Goal: Information Seeking & Learning: Learn about a topic

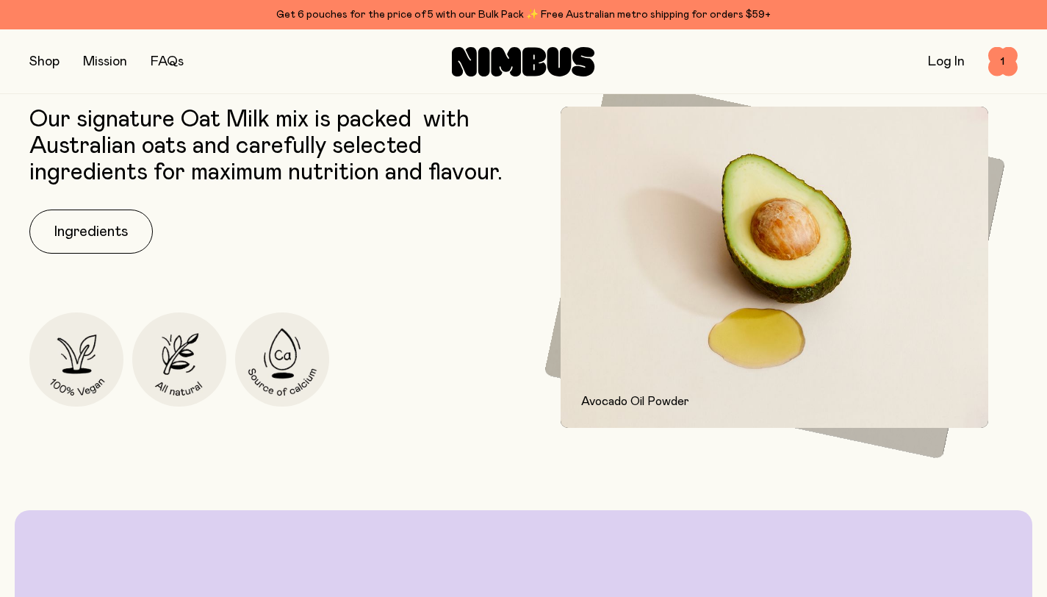
scroll to position [1972, 0]
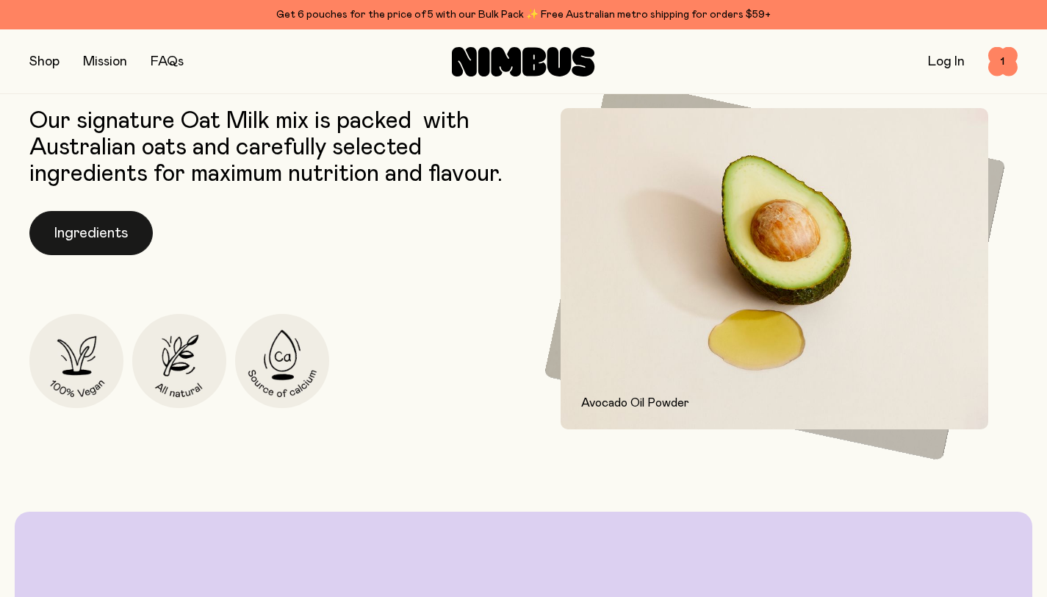
click at [74, 242] on button "Ingredients" at bounding box center [90, 233] width 123 height 44
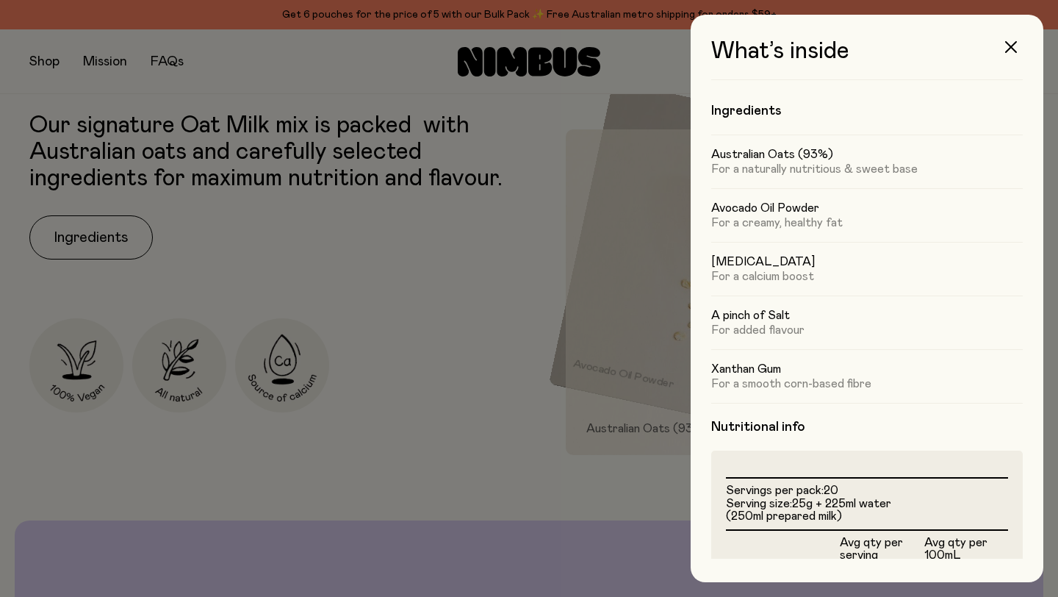
scroll to position [0, 0]
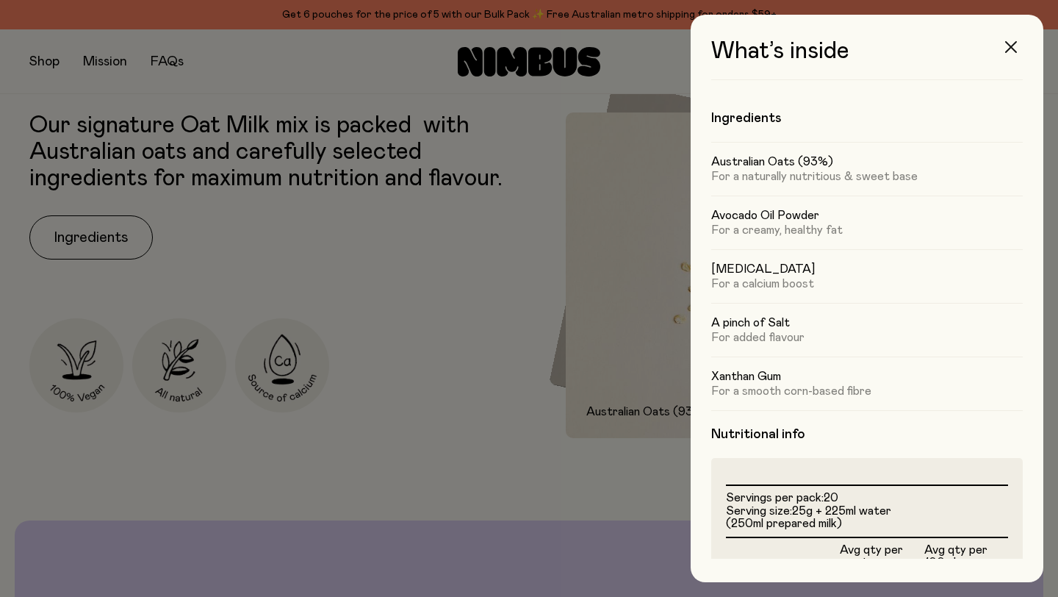
click at [1008, 45] on icon "button" at bounding box center [1012, 47] width 12 height 12
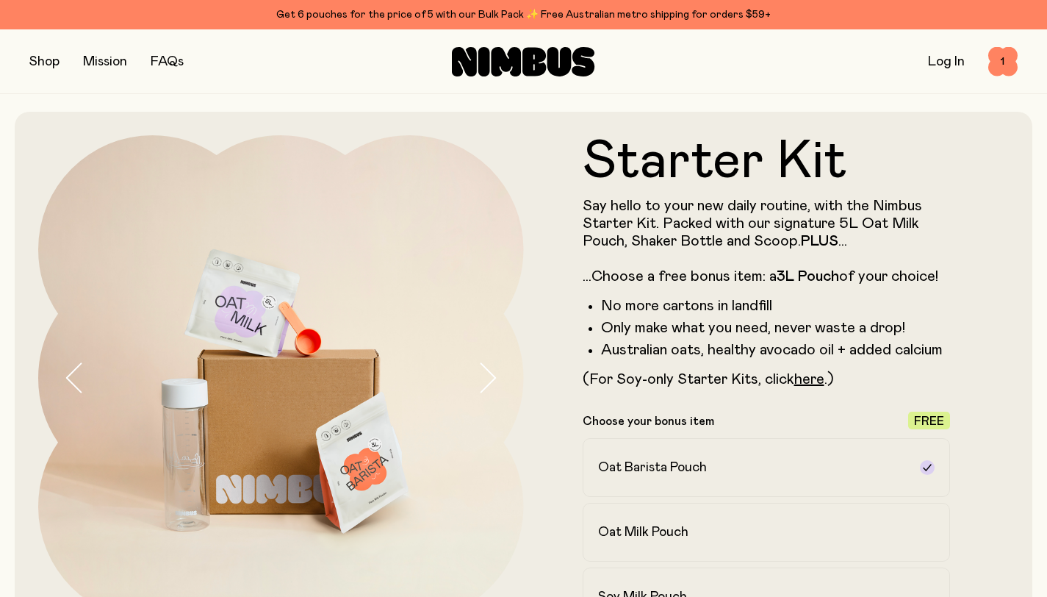
click at [46, 61] on button "button" at bounding box center [44, 61] width 30 height 21
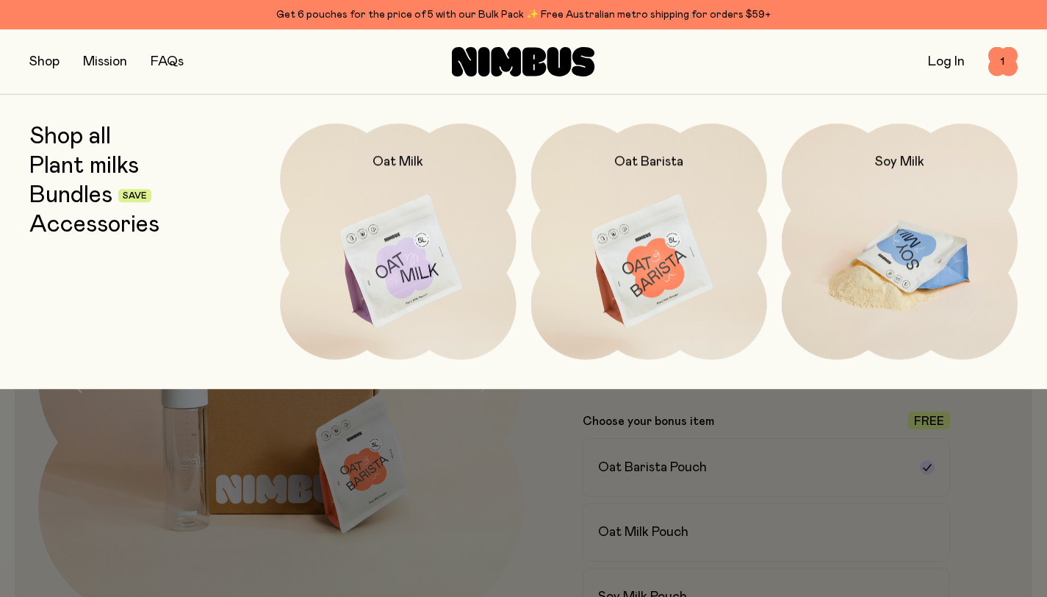
click at [892, 260] on img at bounding box center [900, 261] width 236 height 277
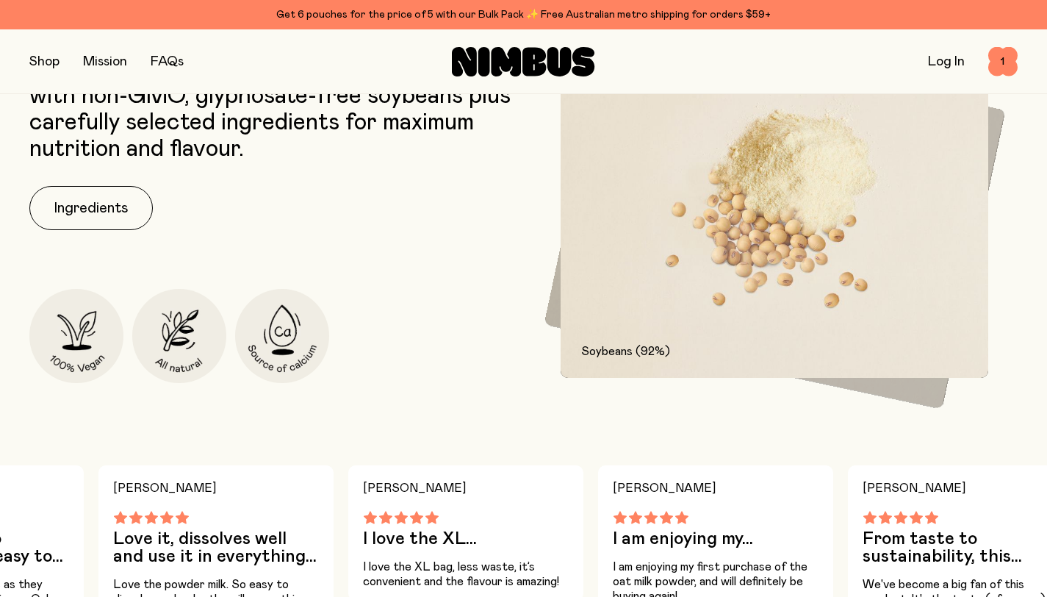
scroll to position [750, 0]
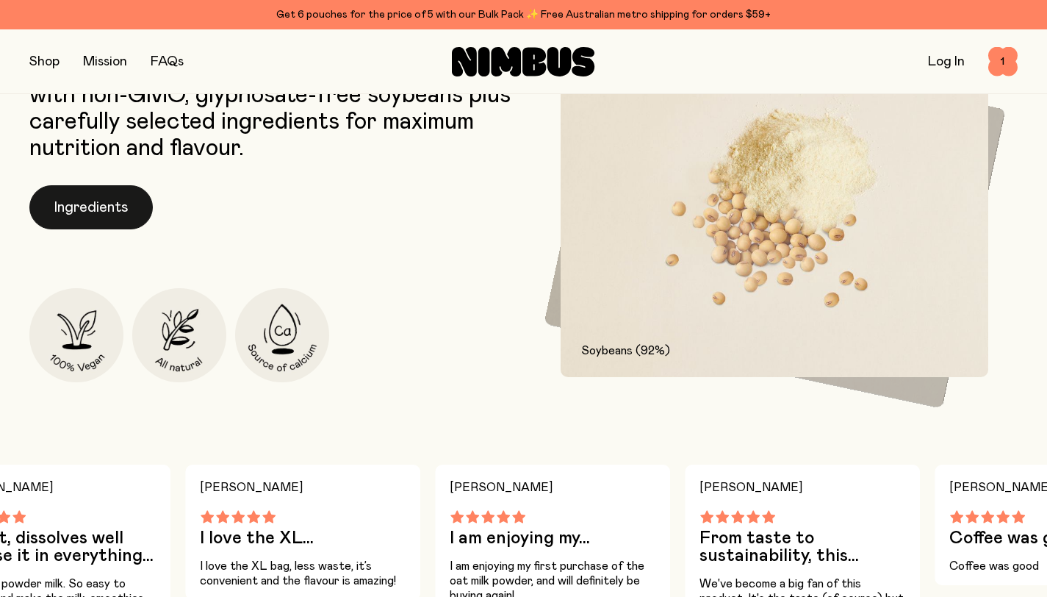
click at [120, 209] on button "Ingredients" at bounding box center [90, 207] width 123 height 44
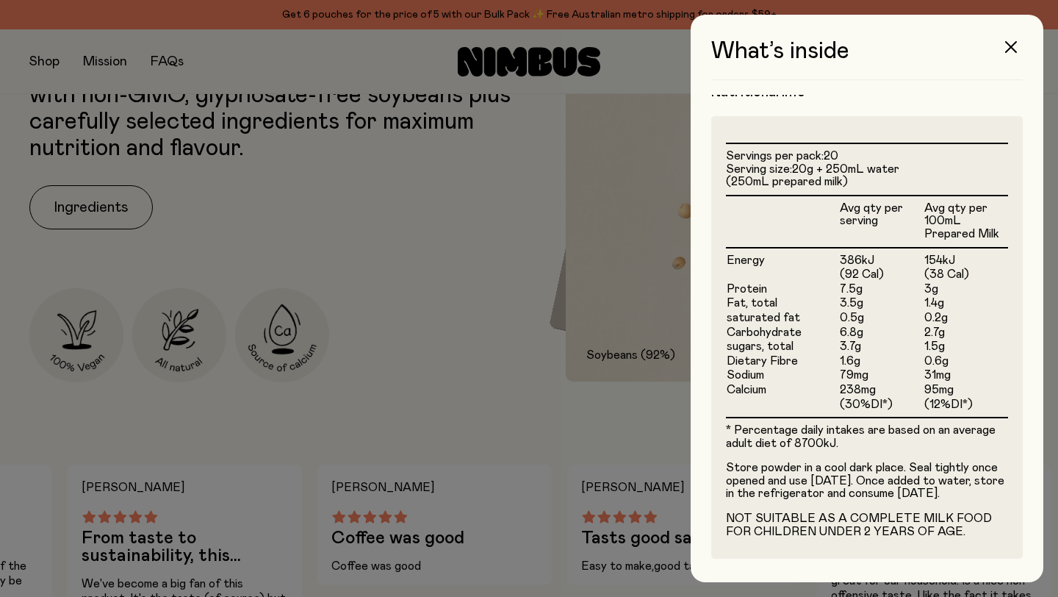
scroll to position [355, 0]
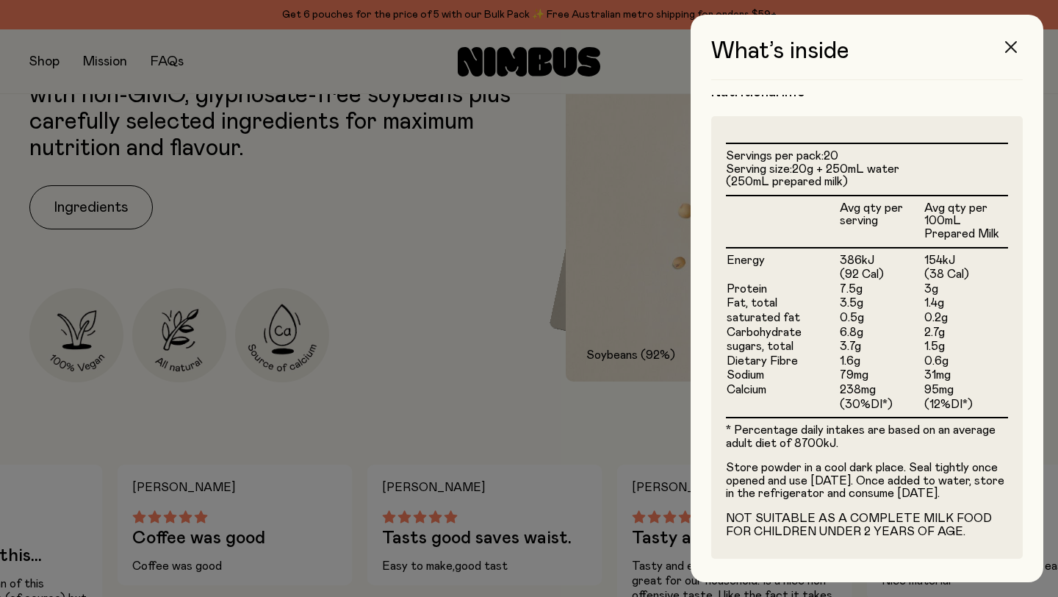
click at [1011, 47] on icon "button" at bounding box center [1012, 47] width 12 height 12
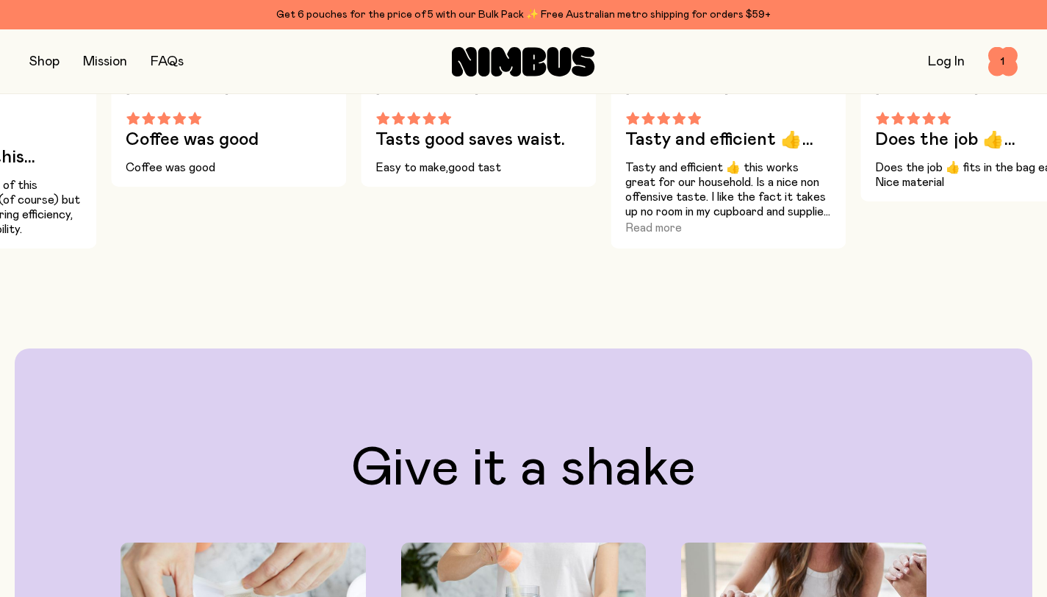
scroll to position [1148, 0]
click at [1031, 134] on h3 "Does the job 👍..." at bounding box center [978, 140] width 206 height 18
drag, startPoint x: 1031, startPoint y: 134, endPoint x: 968, endPoint y: 140, distance: 62.8
click at [968, 140] on h3 "Does the job 👍..." at bounding box center [978, 140] width 206 height 18
click at [1036, 162] on p "Does the job 👍 fits in the bag easily. Nice material" at bounding box center [978, 174] width 206 height 29
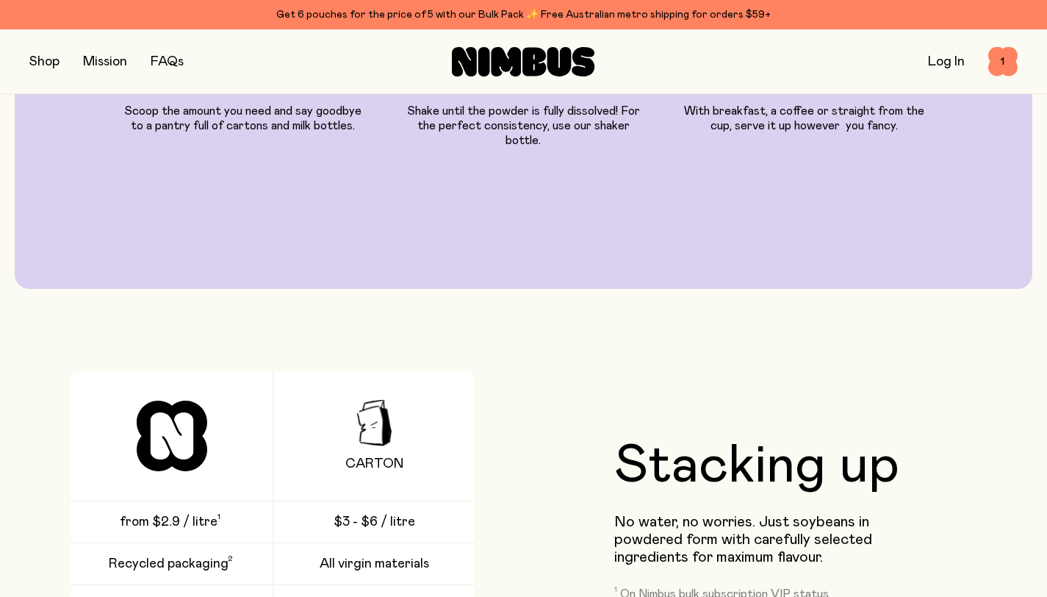
scroll to position [2147, 0]
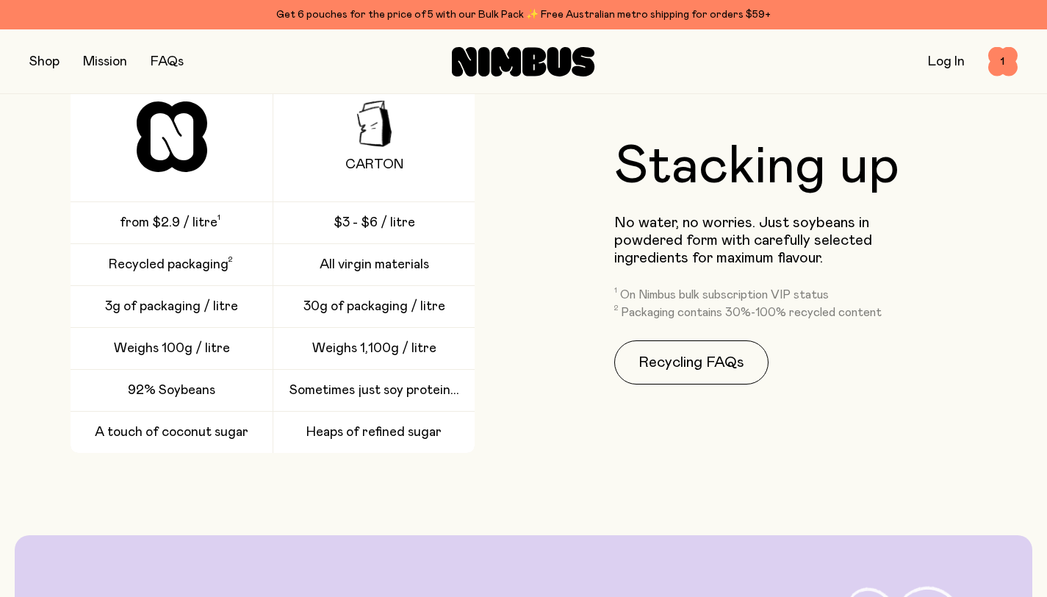
click at [382, 382] on span "Sometimes just soy protein..." at bounding box center [375, 390] width 170 height 18
click at [382, 381] on span "Sometimes just soy protein..." at bounding box center [375, 390] width 170 height 18
click at [395, 381] on span "Sometimes just soy protein..." at bounding box center [375, 390] width 170 height 18
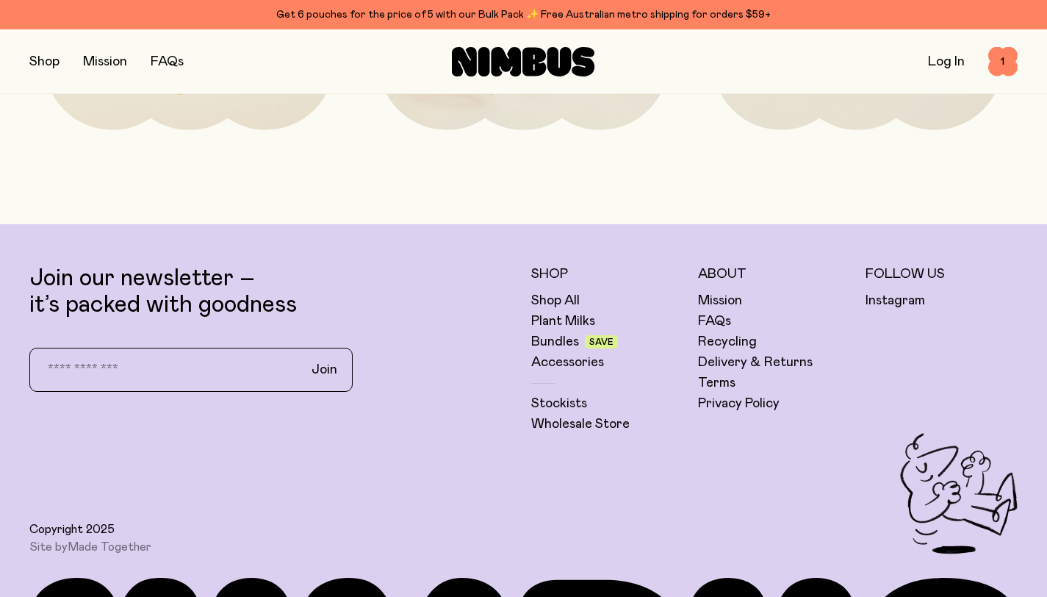
scroll to position [3592, 0]
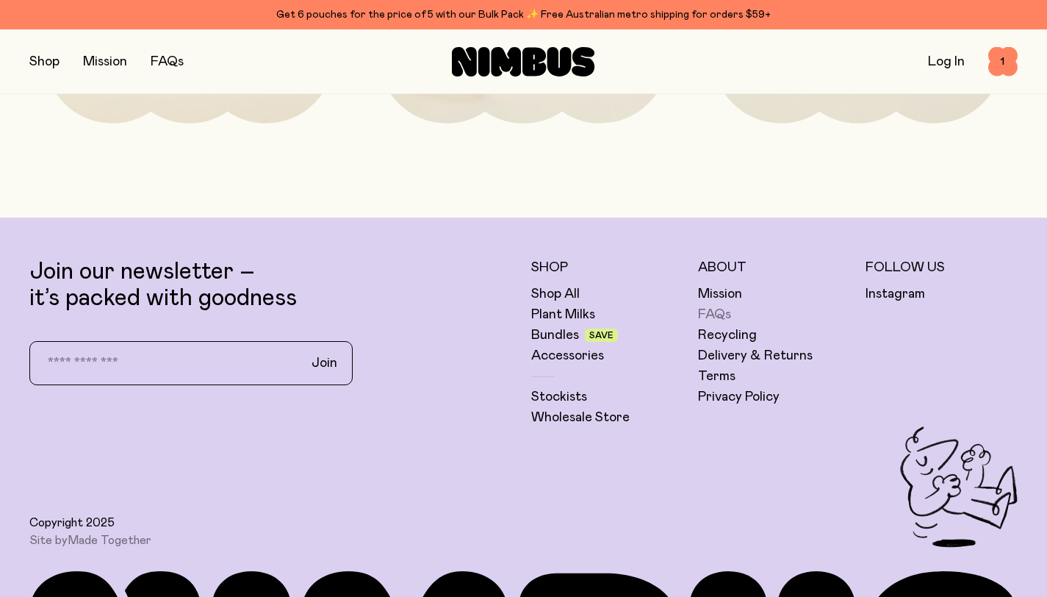
click at [721, 306] on link "FAQs" at bounding box center [714, 315] width 33 height 18
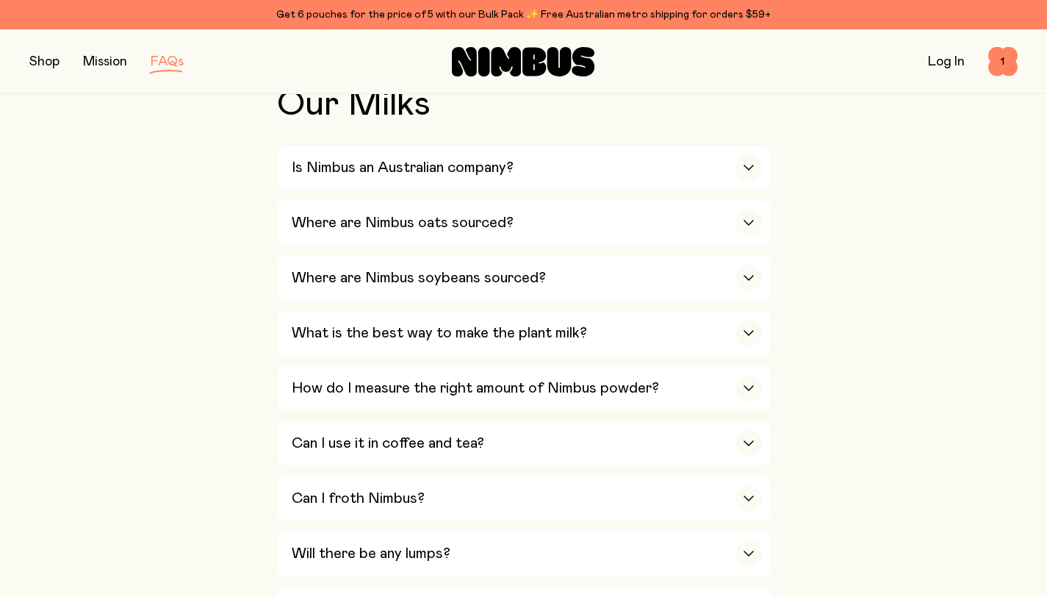
scroll to position [373, 0]
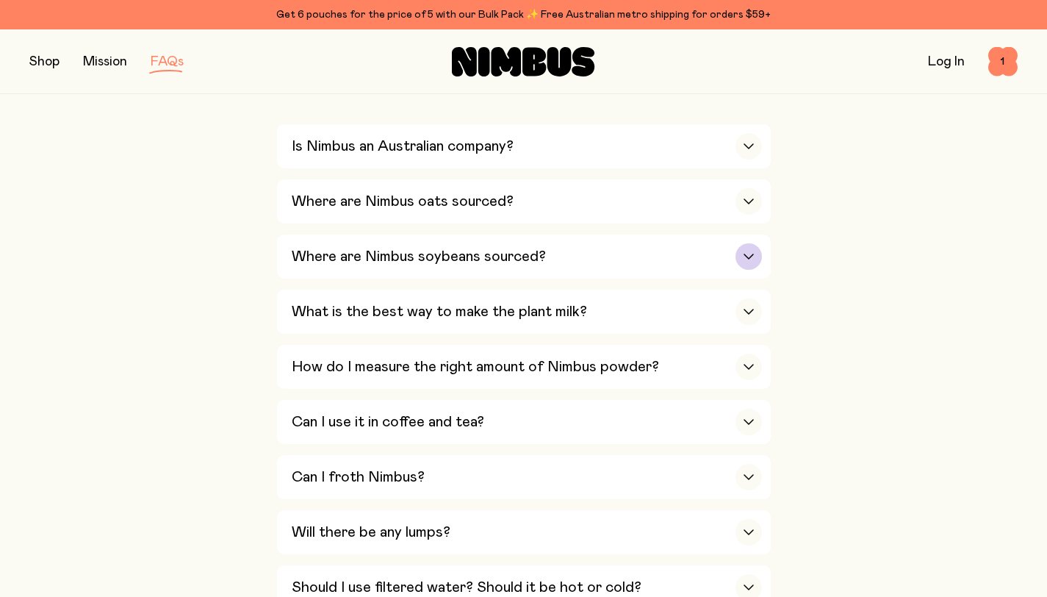
click at [750, 252] on div "button" at bounding box center [749, 256] width 26 height 26
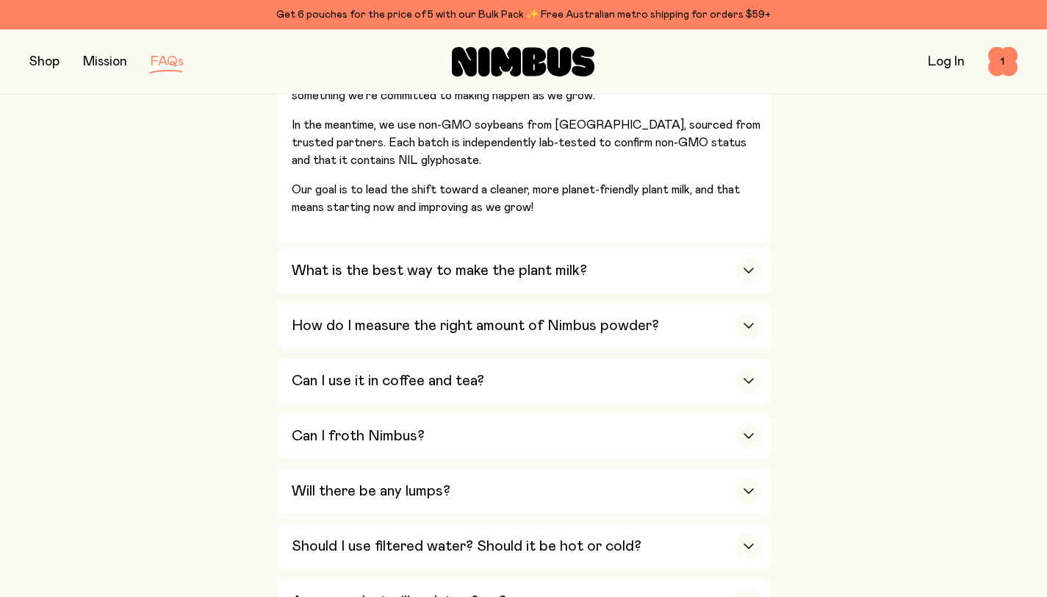
scroll to position [623, 0]
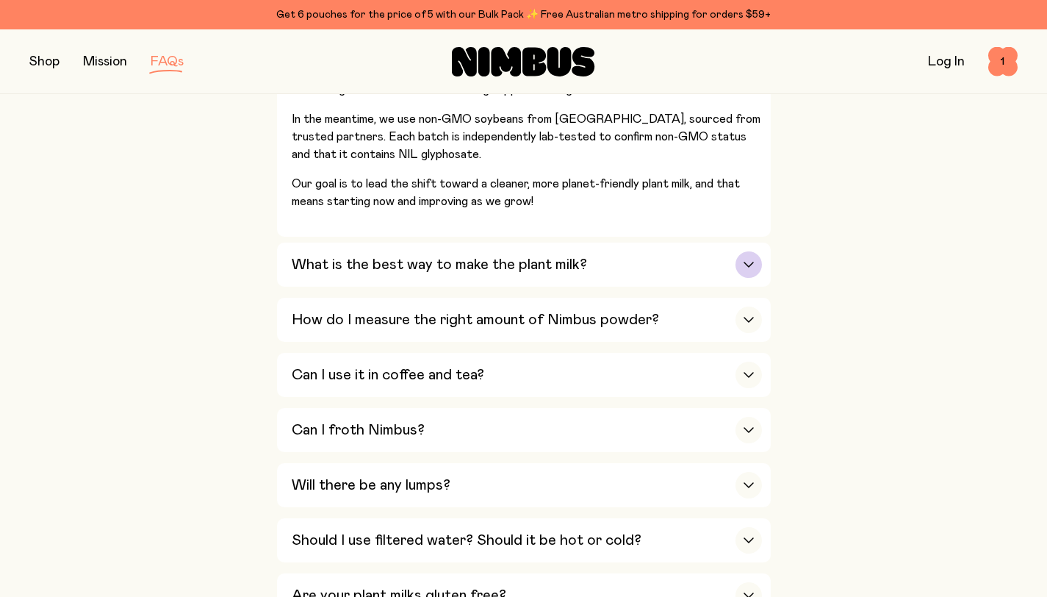
click at [748, 266] on icon "button" at bounding box center [749, 264] width 9 height 4
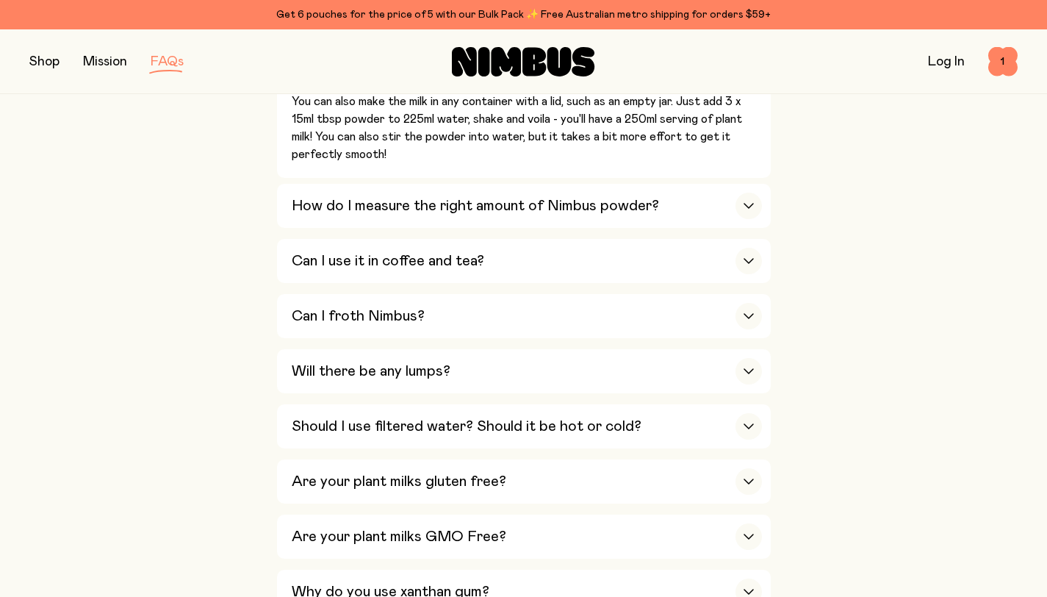
scroll to position [797, 0]
click at [751, 262] on icon "button" at bounding box center [749, 260] width 12 height 6
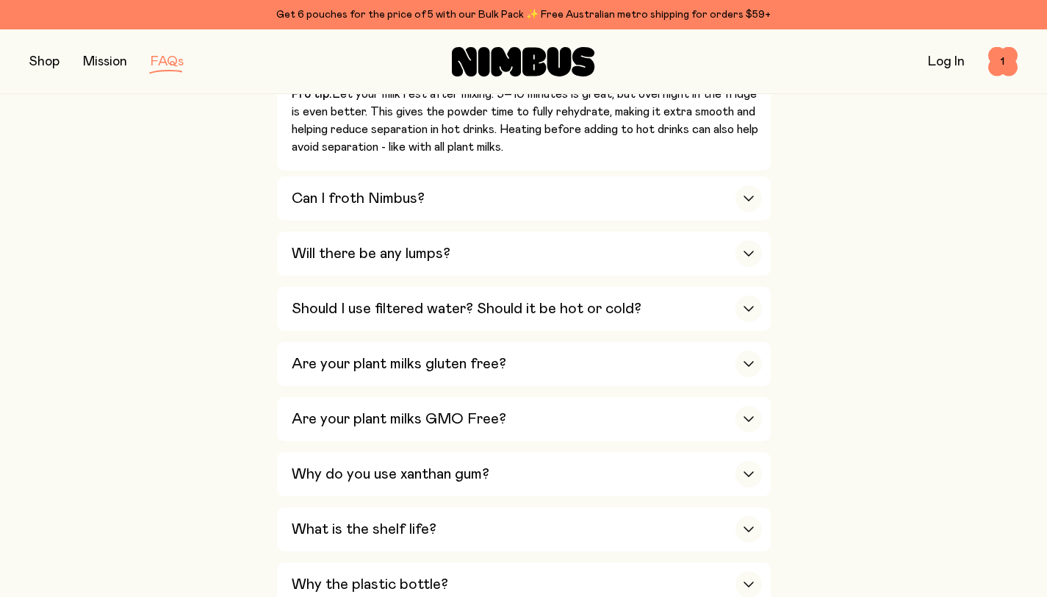
scroll to position [923, 0]
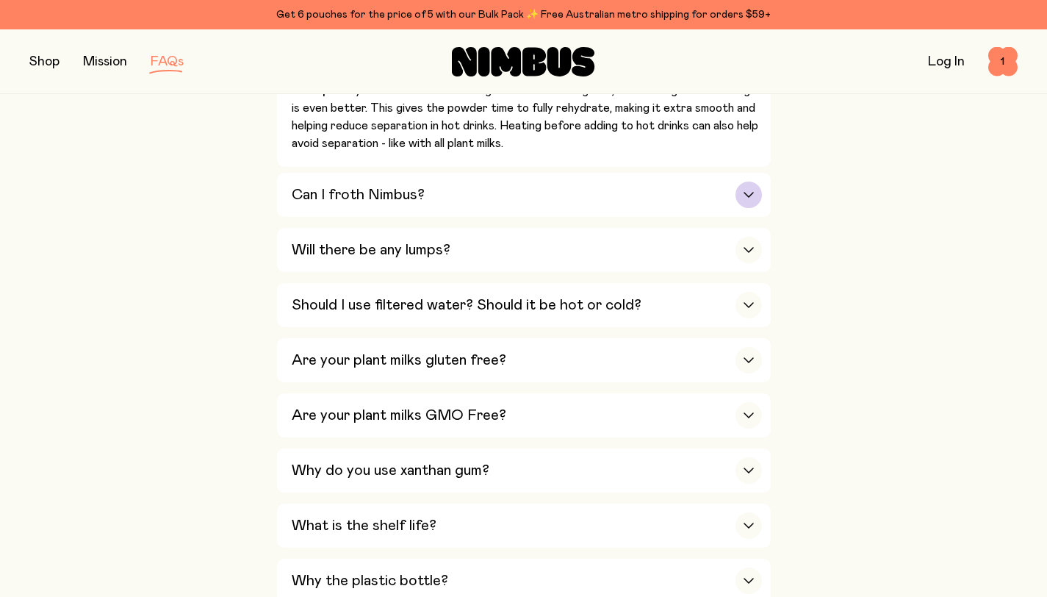
click at [751, 197] on icon "button" at bounding box center [749, 195] width 12 height 6
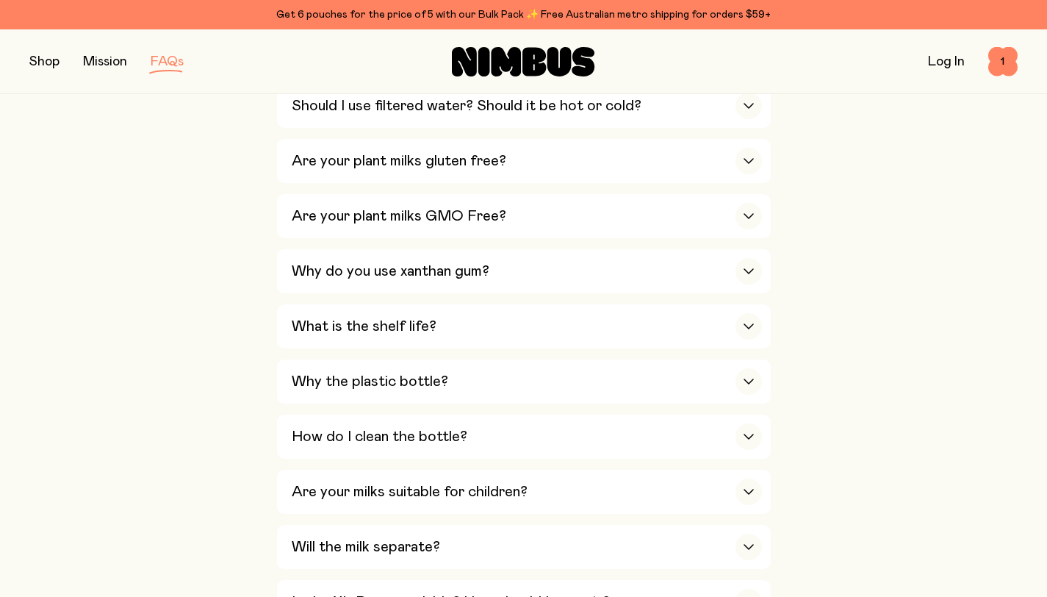
scroll to position [1261, 0]
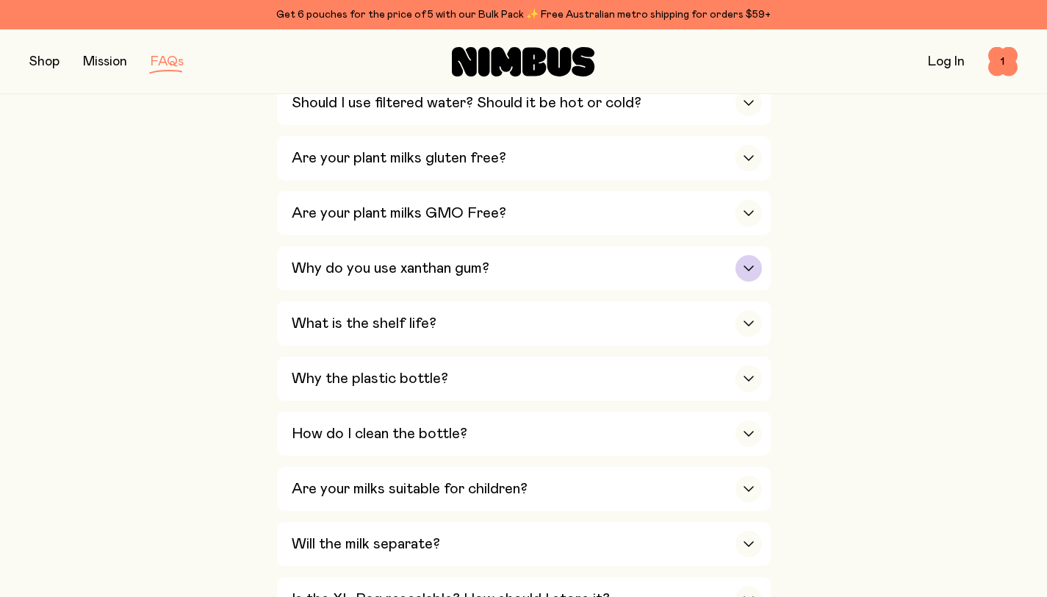
click at [750, 270] on icon "button" at bounding box center [749, 268] width 12 height 6
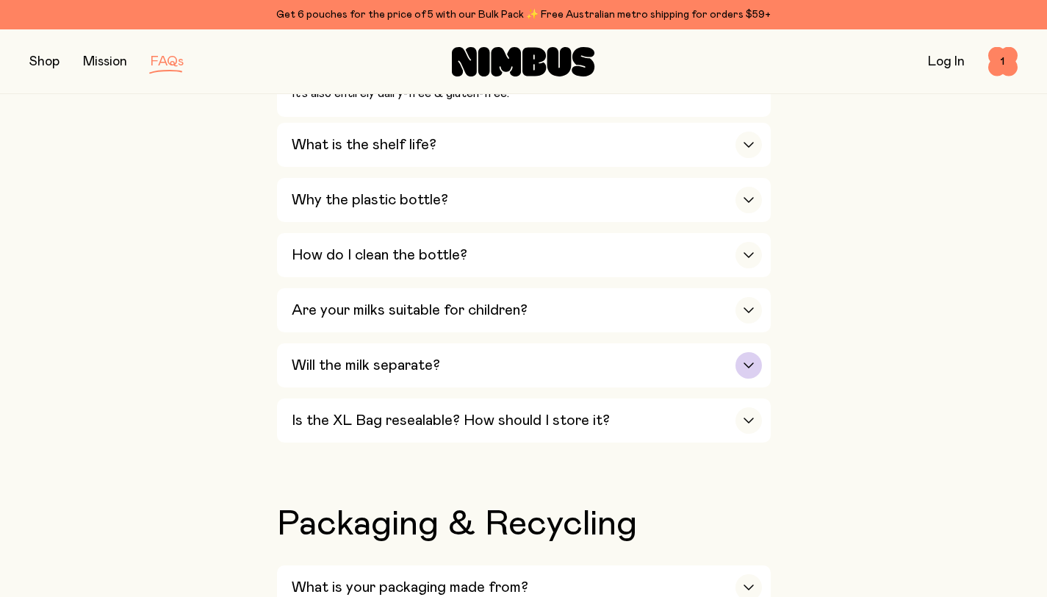
scroll to position [1170, 0]
click at [748, 207] on div "button" at bounding box center [749, 198] width 26 height 26
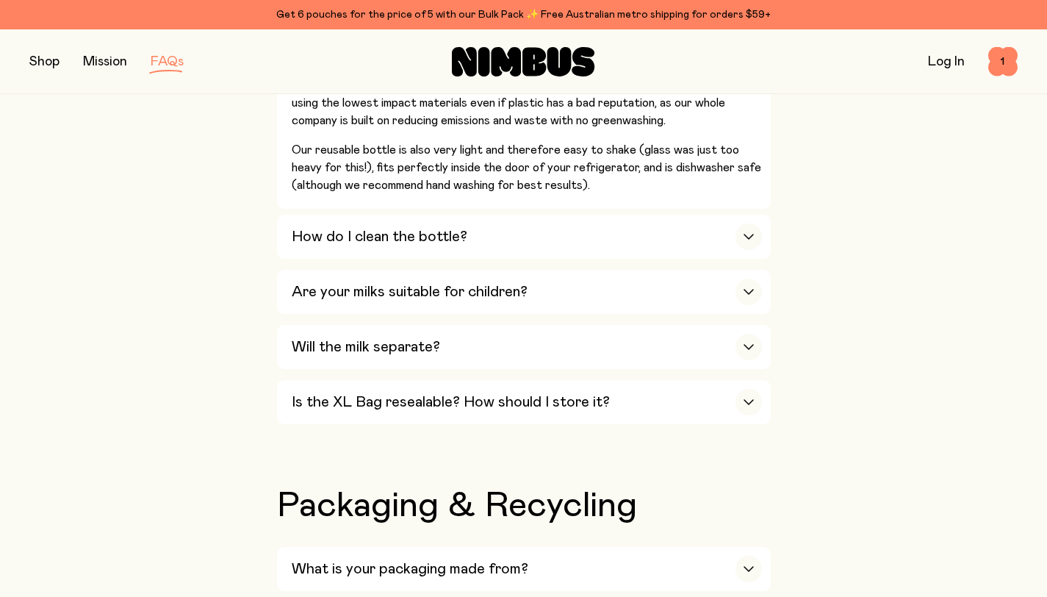
scroll to position [1452, 0]
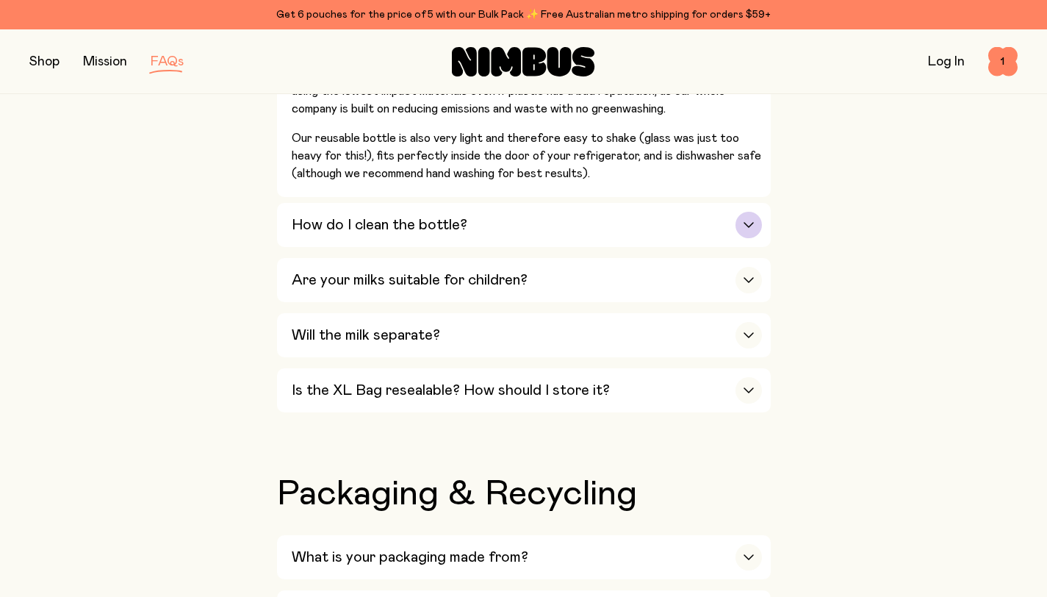
click at [756, 227] on div "button" at bounding box center [749, 225] width 26 height 26
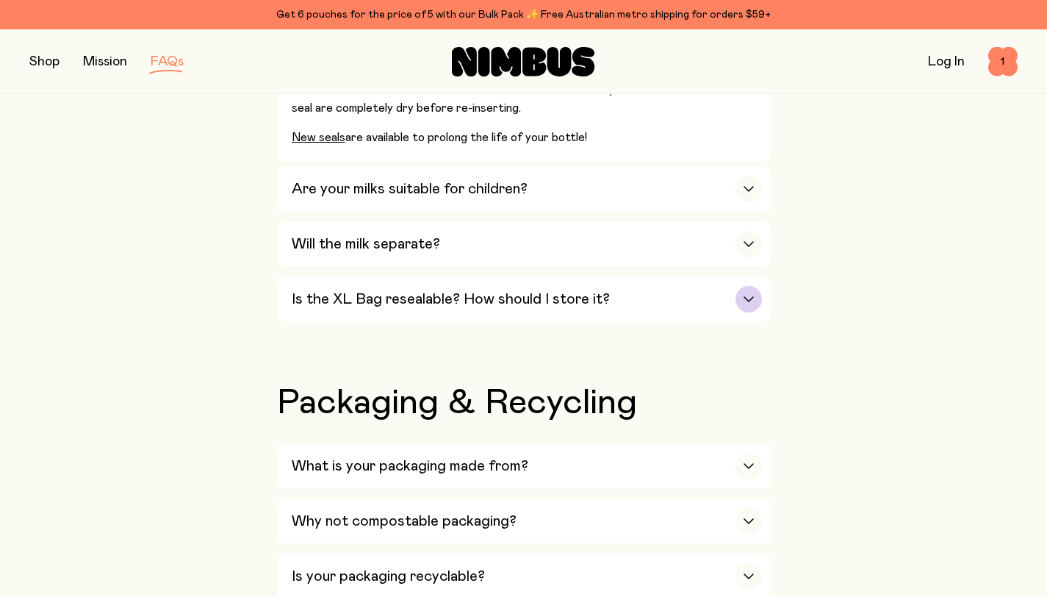
scroll to position [1408, 0]
click at [742, 189] on div "button" at bounding box center [749, 188] width 26 height 26
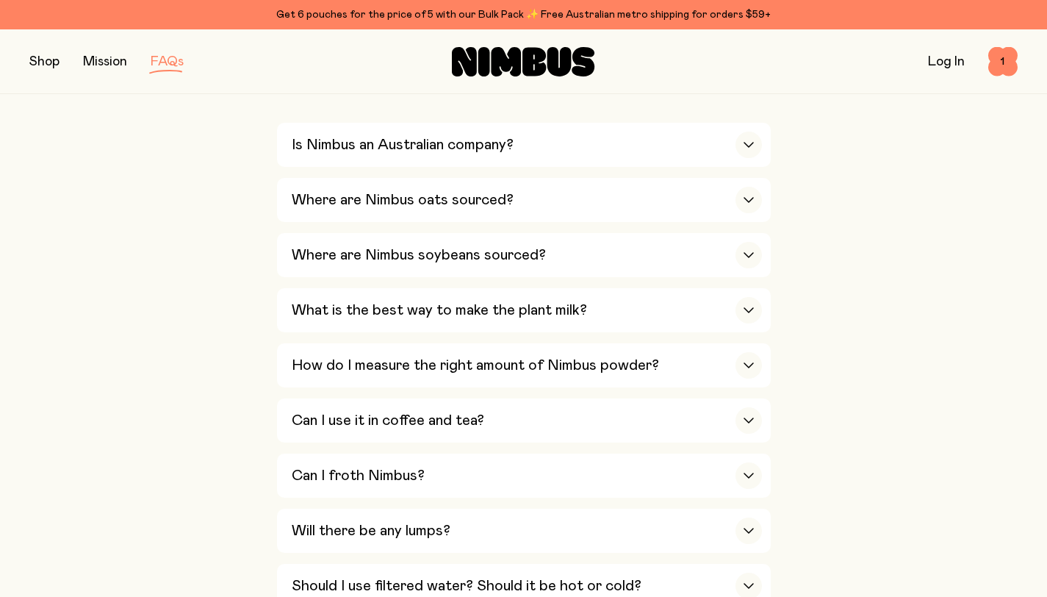
scroll to position [381, 0]
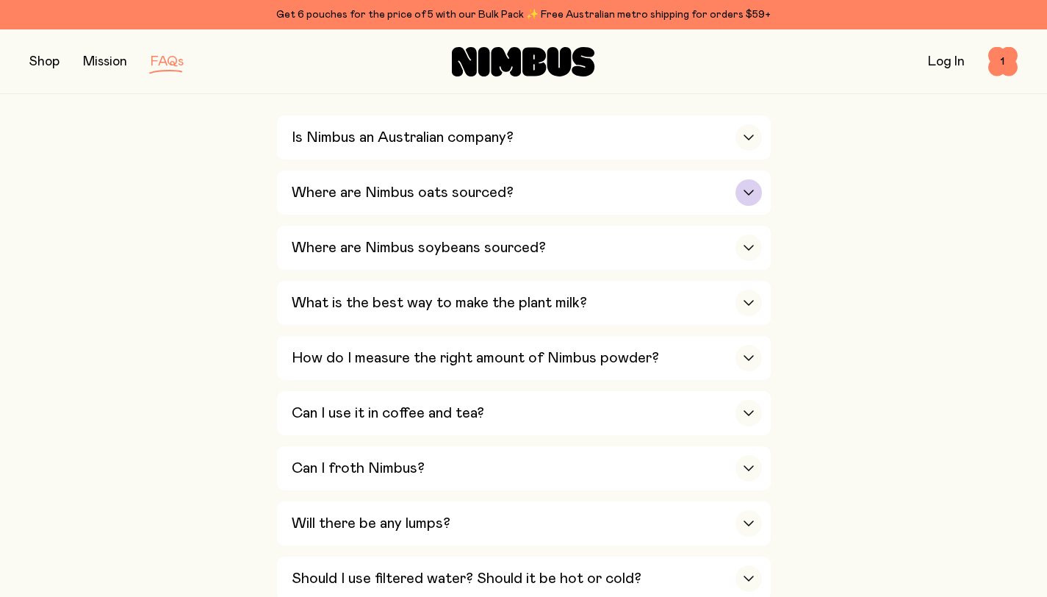
click at [753, 194] on icon "button" at bounding box center [749, 193] width 12 height 6
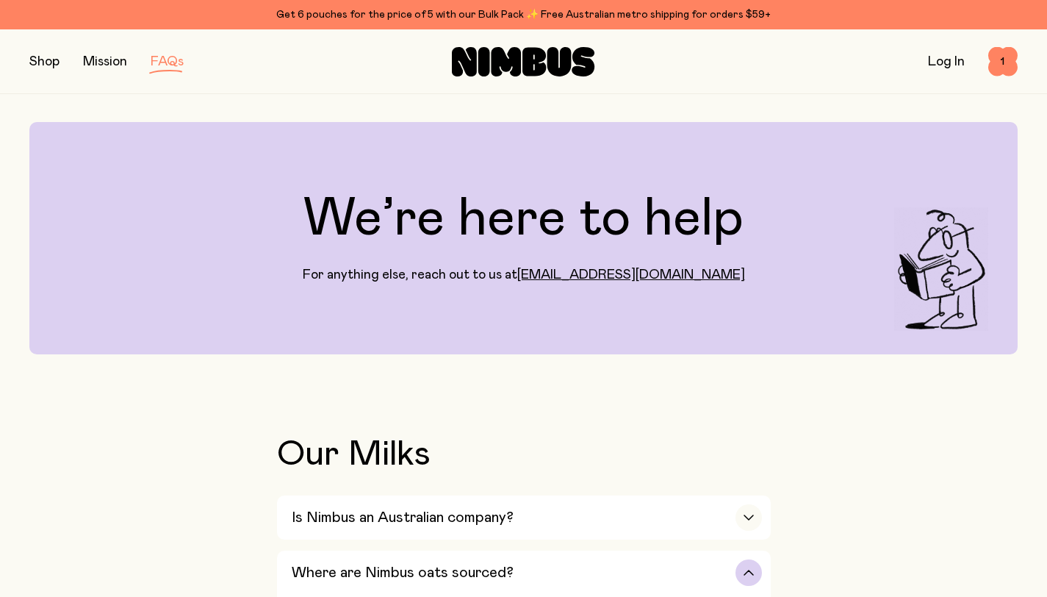
scroll to position [0, 0]
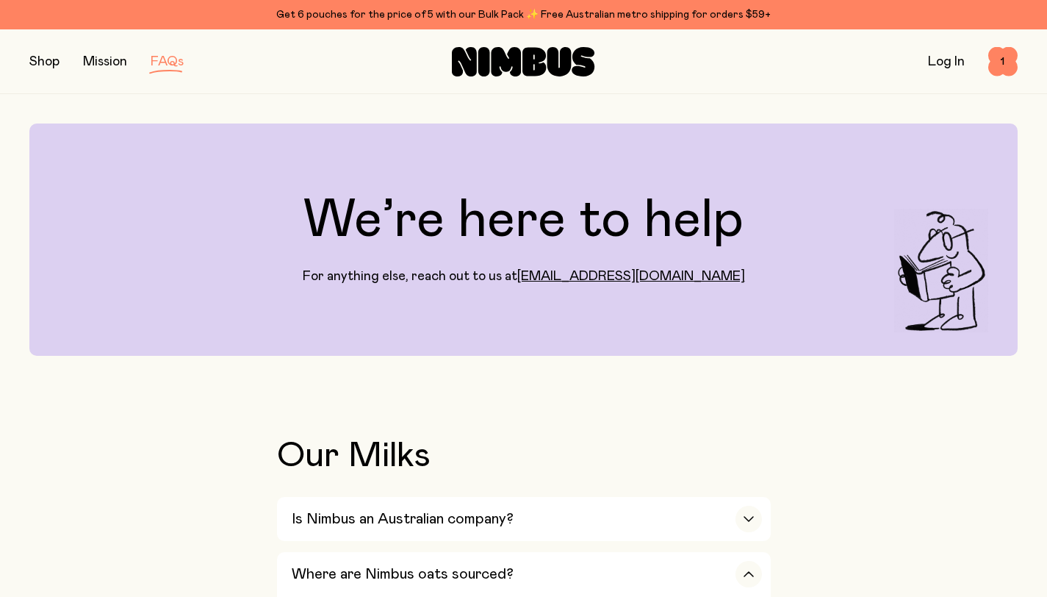
click at [115, 65] on link "Mission" at bounding box center [105, 61] width 44 height 13
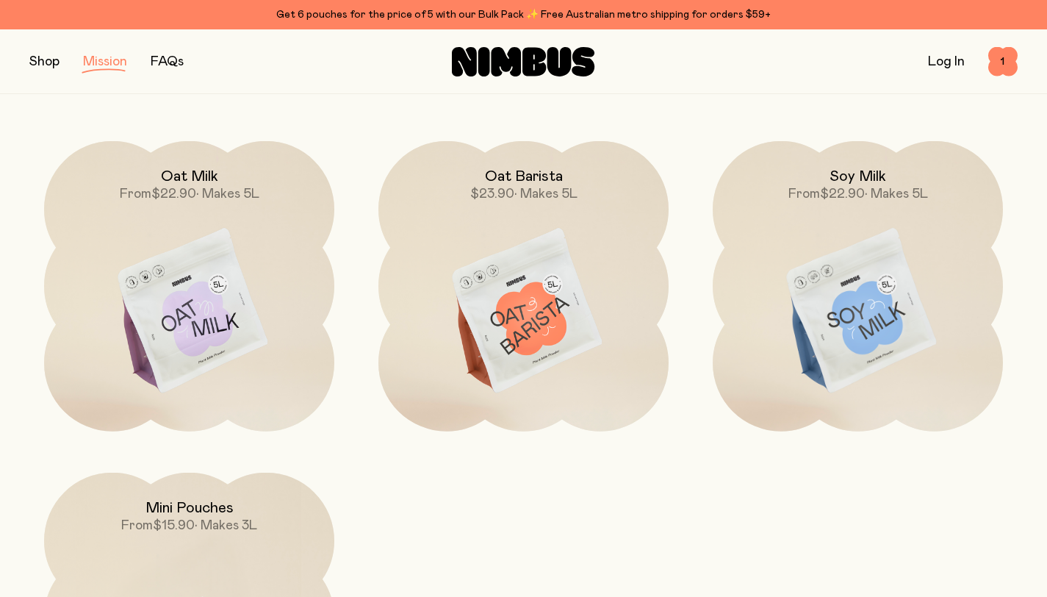
scroll to position [2531, 0]
